Goal: Check status

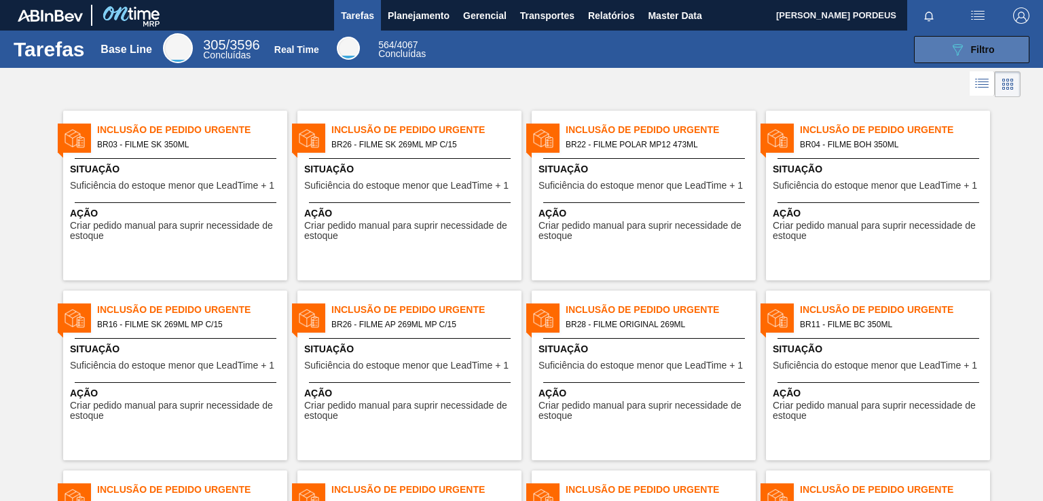
click at [954, 55] on icon "089F7B8B-B2A5-4AFE-B5C0-19BA573D28AC" at bounding box center [957, 49] width 16 height 16
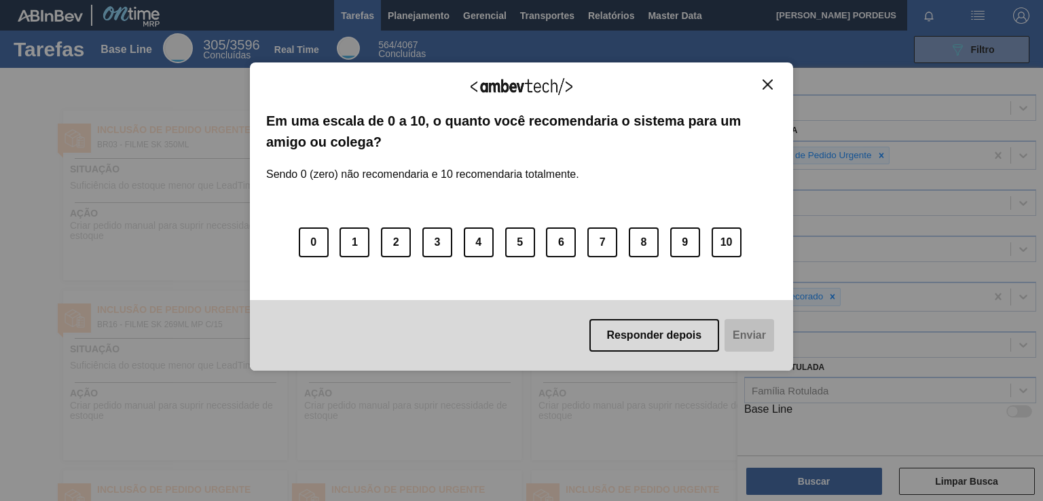
click at [767, 85] on img "Close" at bounding box center [767, 84] width 10 height 10
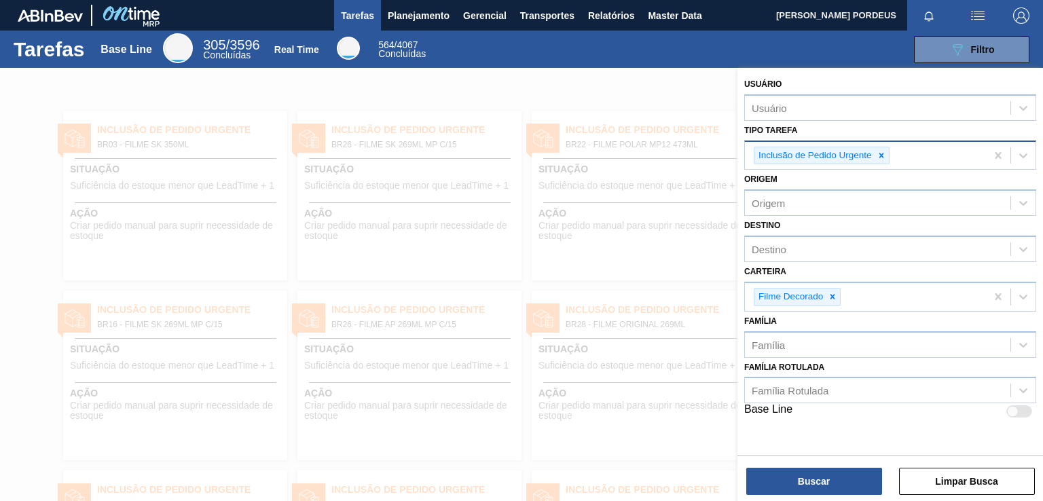
click at [883, 155] on icon at bounding box center [882, 156] width 10 height 10
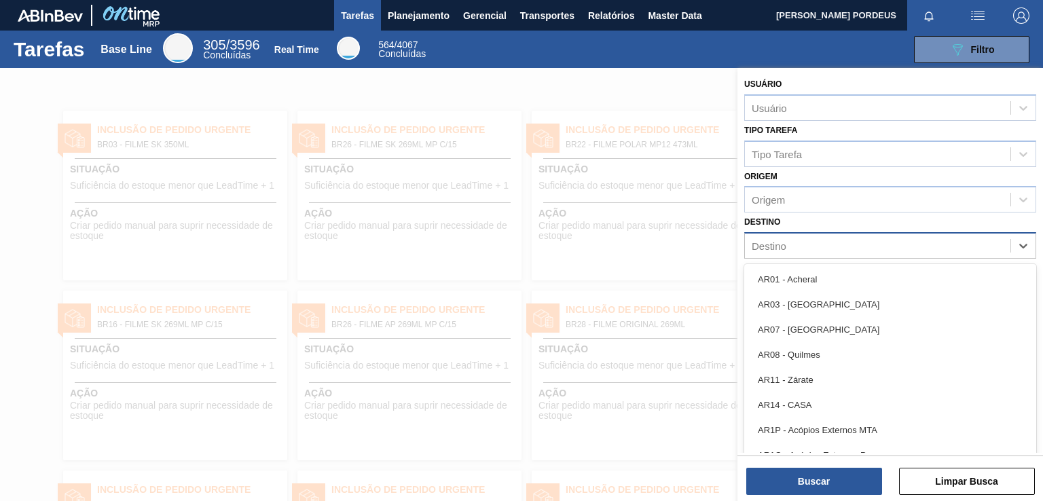
click at [803, 241] on div "Destino" at bounding box center [877, 246] width 265 height 20
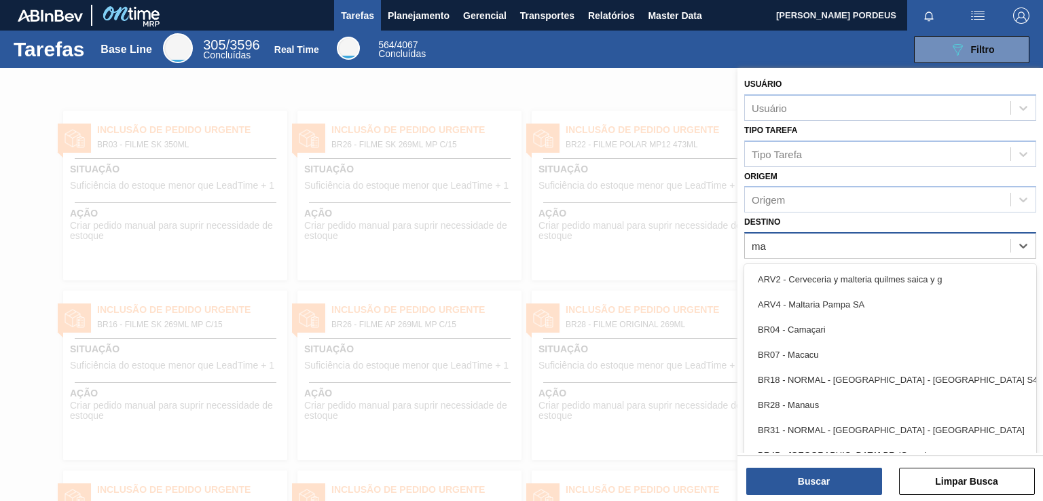
type input "m"
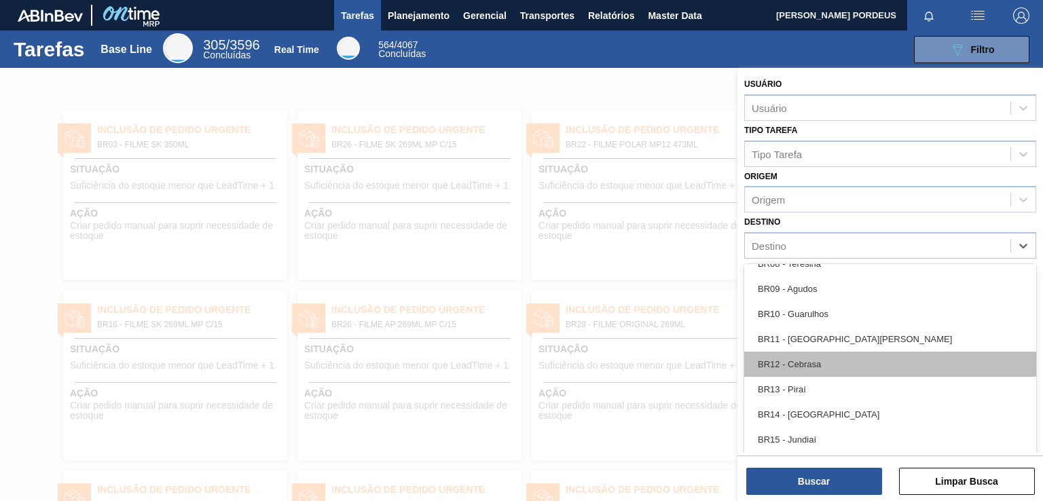
scroll to position [845, 0]
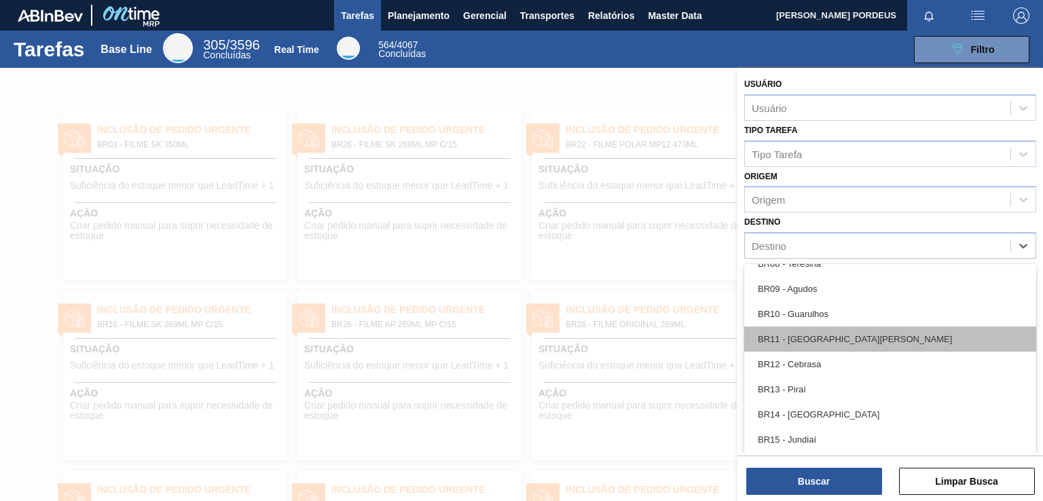
click at [831, 340] on div "BR11 - [GEOGRAPHIC_DATA][PERSON_NAME]" at bounding box center [890, 339] width 292 height 25
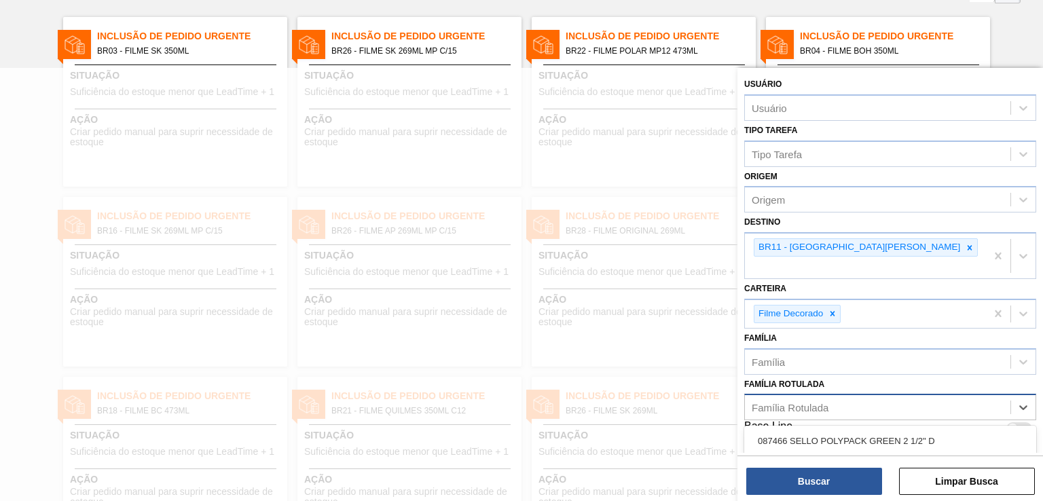
click at [832, 398] on div "Família Rotulada" at bounding box center [877, 408] width 265 height 20
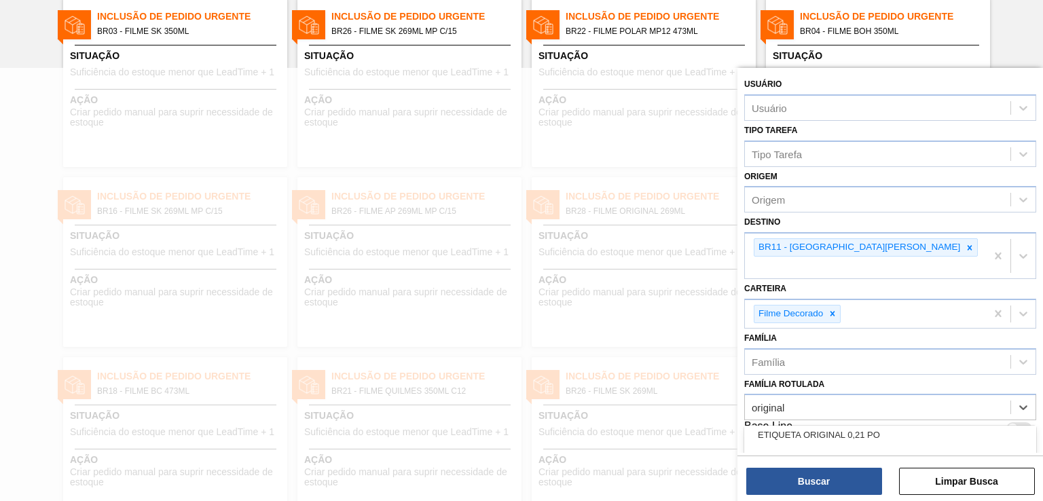
scroll to position [257, 0]
type Rotulada "original"
click at [829, 483] on button "Buscar" at bounding box center [814, 481] width 136 height 27
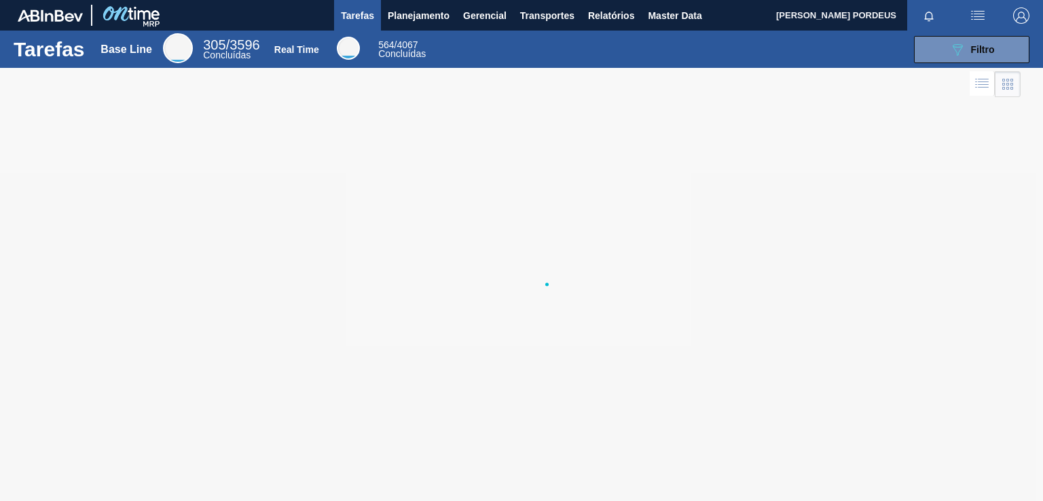
scroll to position [0, 0]
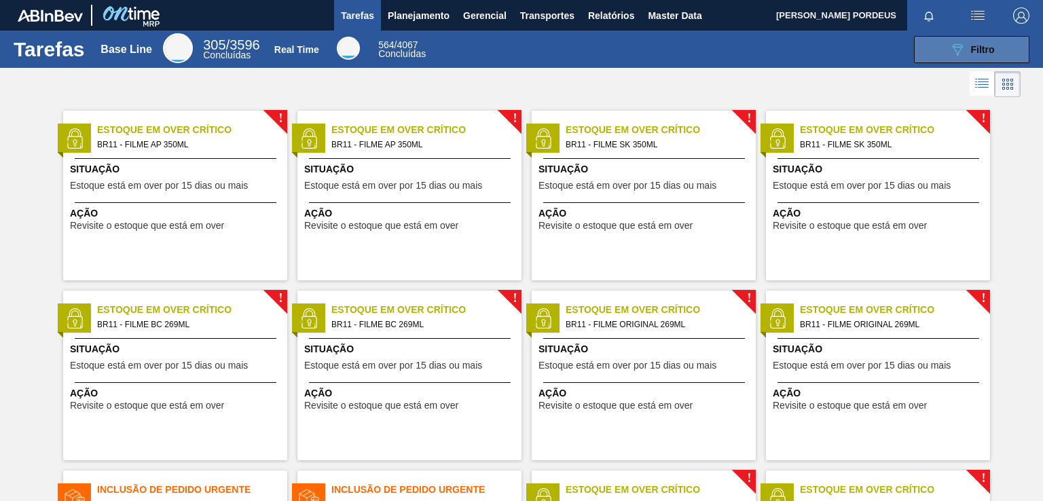
click at [963, 60] on button "089F7B8B-B2A5-4AFE-B5C0-19BA573D28AC Filtro" at bounding box center [971, 49] width 115 height 27
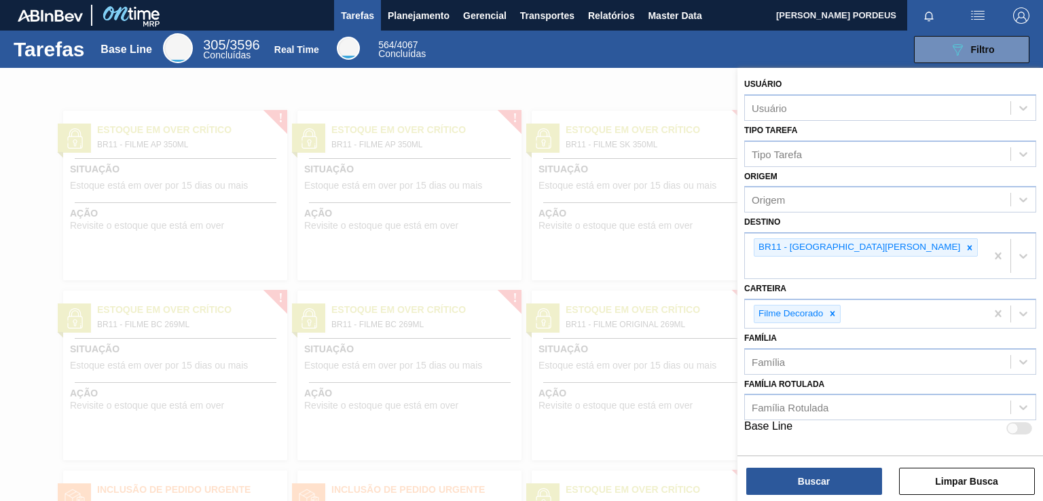
click at [8, 227] on div at bounding box center [521, 318] width 1043 height 501
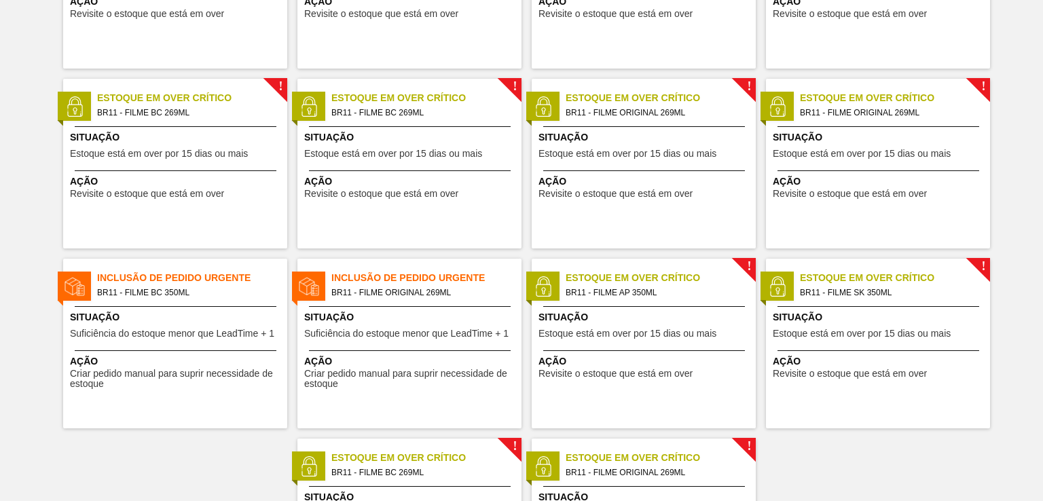
scroll to position [214, 0]
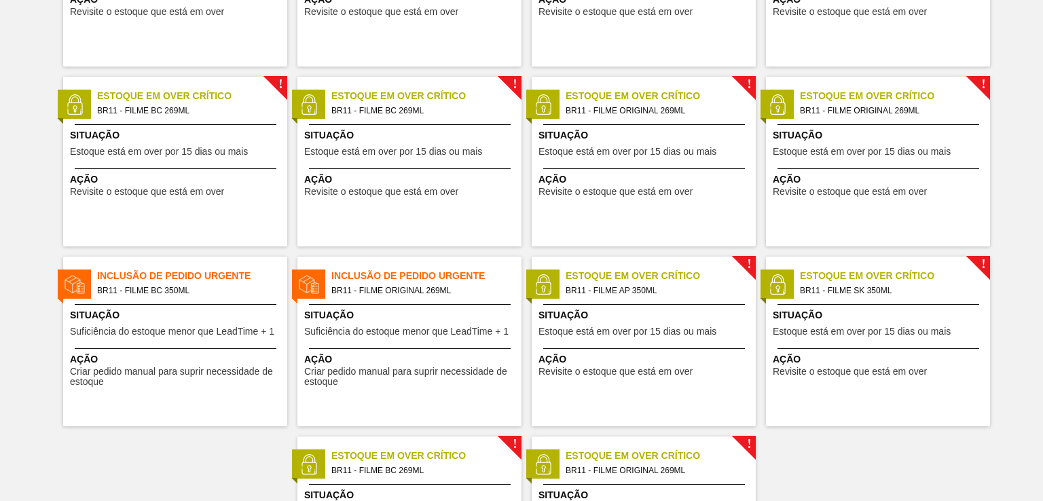
click at [317, 338] on div "Situação Suficiência do estoque menor que LeadTime + 1" at bounding box center [411, 324] width 214 height 33
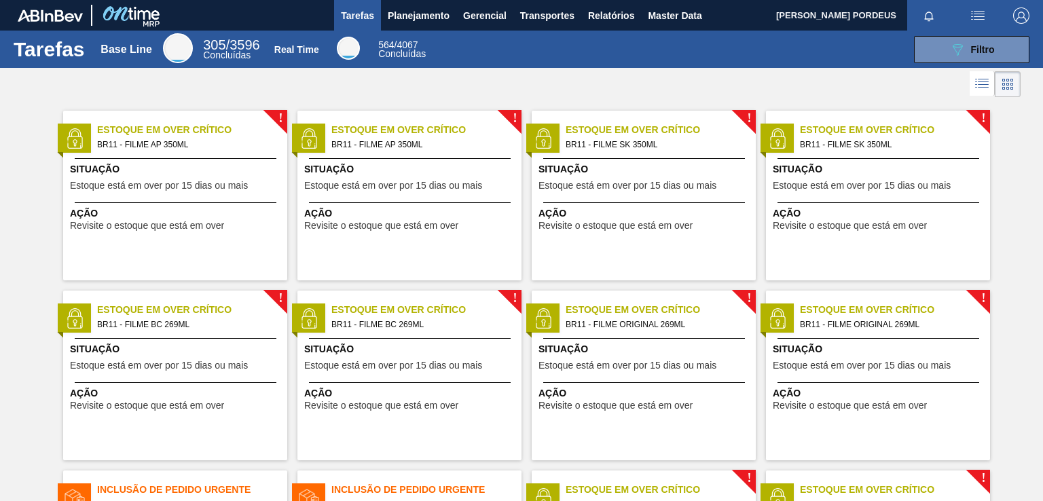
click at [657, 338] on div at bounding box center [644, 338] width 202 height 1
click at [673, 348] on span "Situação" at bounding box center [645, 349] width 214 height 14
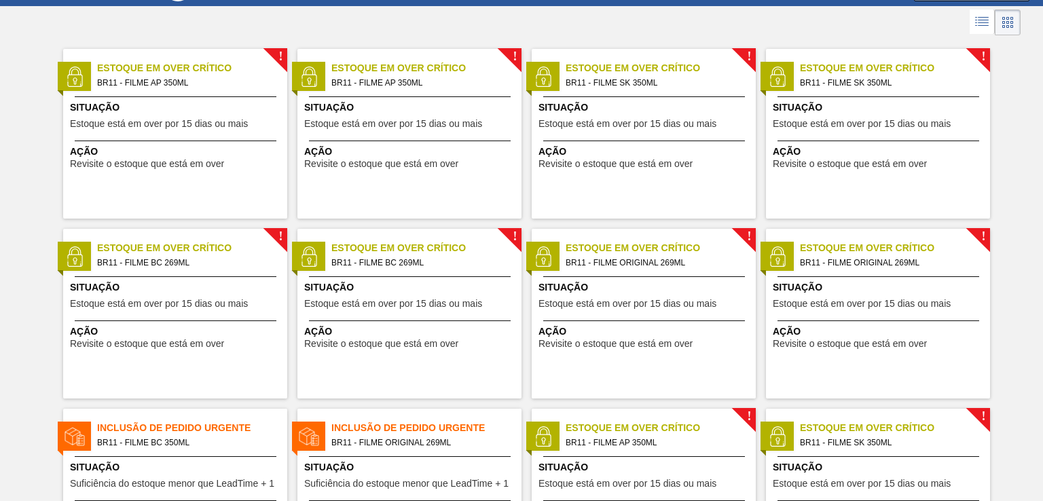
scroll to position [60, 0]
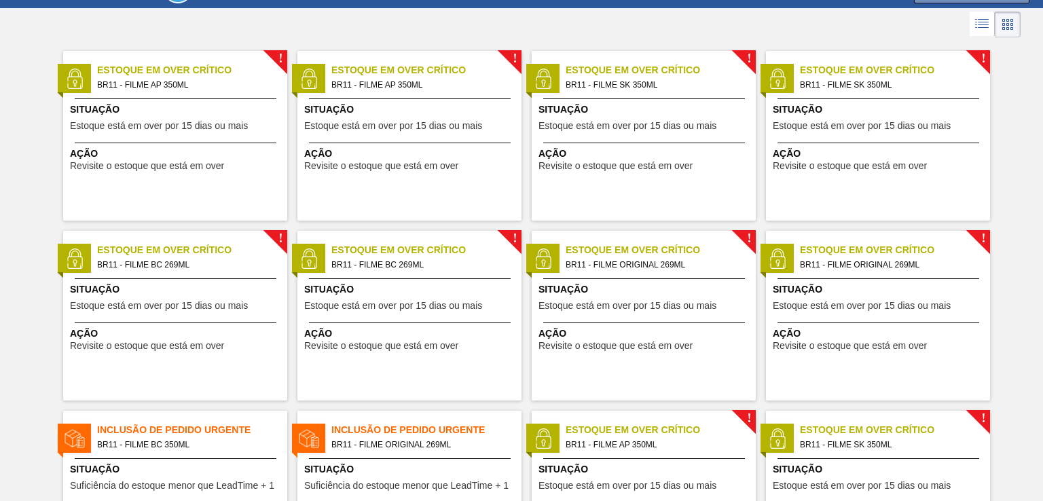
click at [872, 248] on span "Estoque em Over Crítico" at bounding box center [895, 250] width 190 height 14
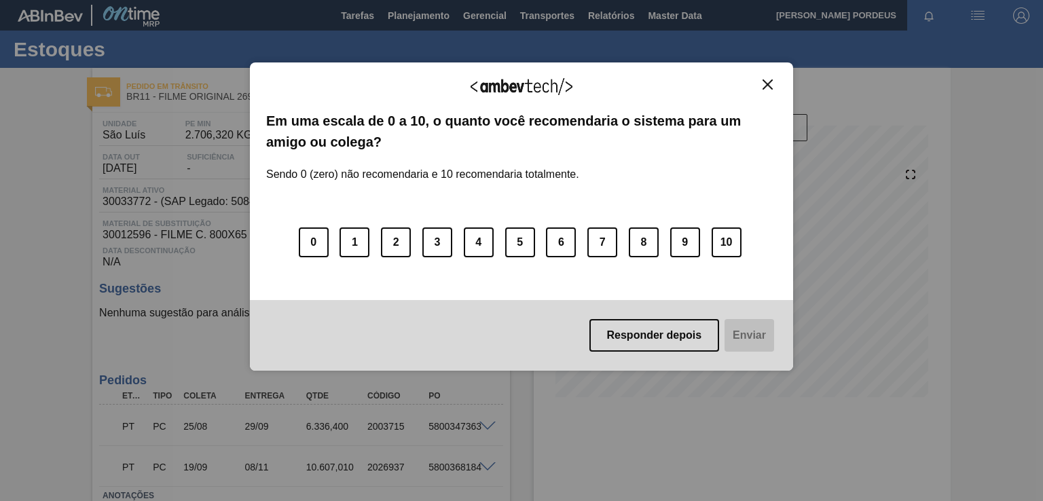
click at [767, 90] on button "Close" at bounding box center [767, 85] width 18 height 12
